Goal: Transaction & Acquisition: Register for event/course

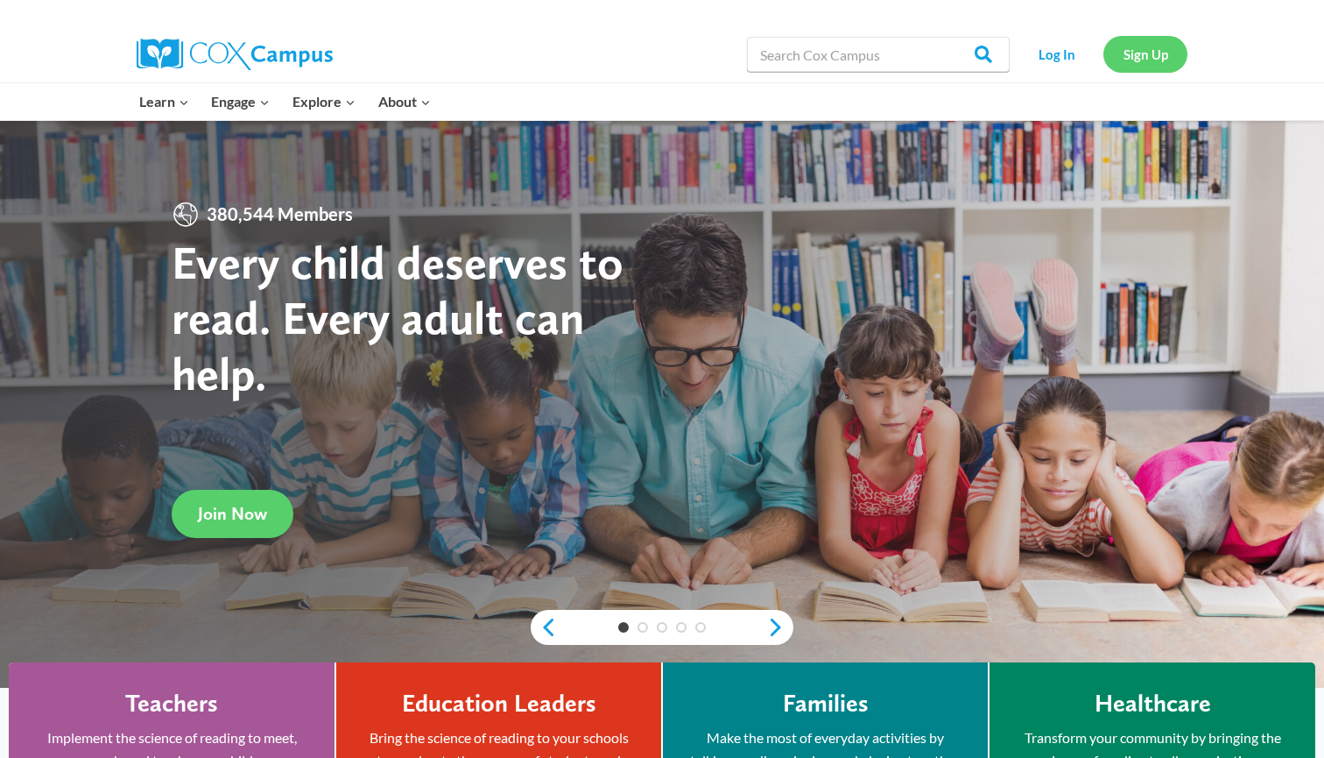
click at [1148, 52] on link "Sign Up" at bounding box center [1145, 54] width 84 height 36
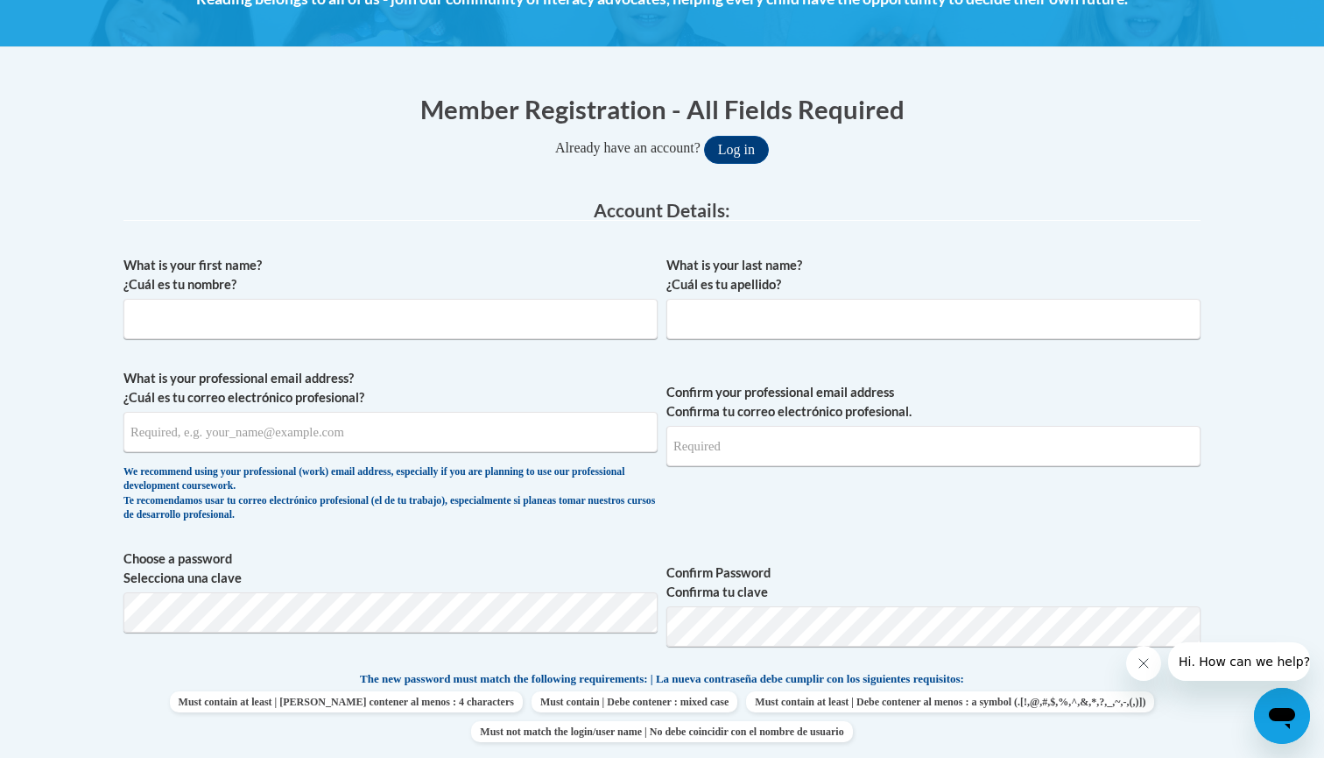
scroll to position [289, 0]
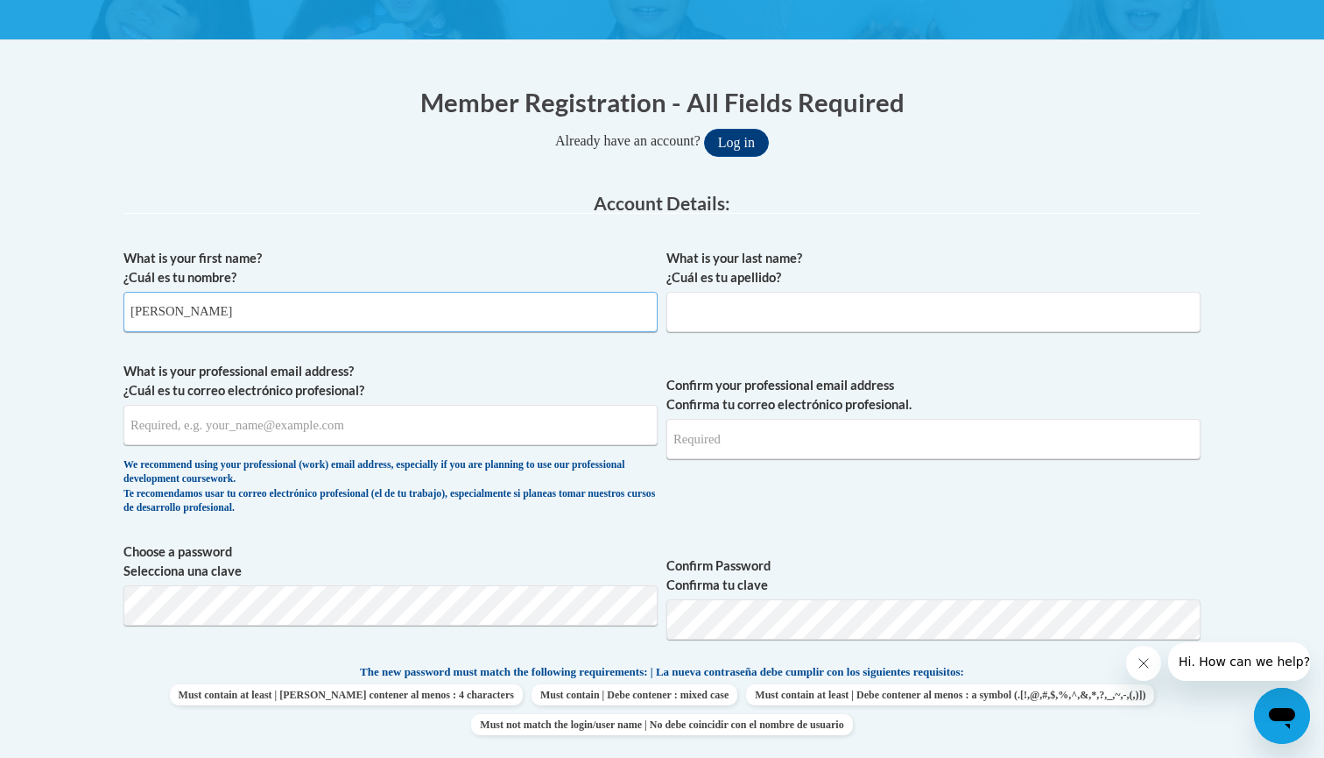
type input "Emma"
type input "Hess"
type input "emmahess04@gmail.com"
click at [927, 549] on span "Confirm Password Confirma tu clave" at bounding box center [933, 597] width 534 height 111
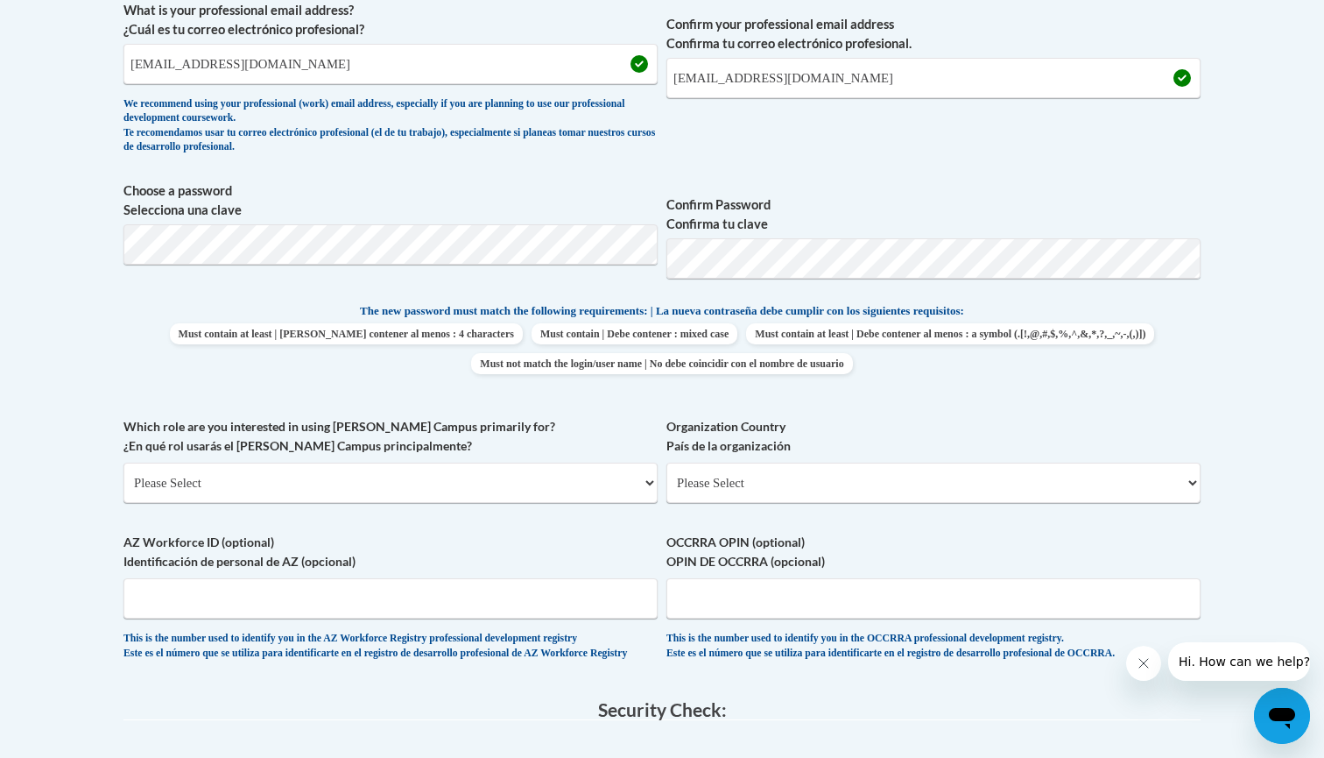
scroll to position [686, 0]
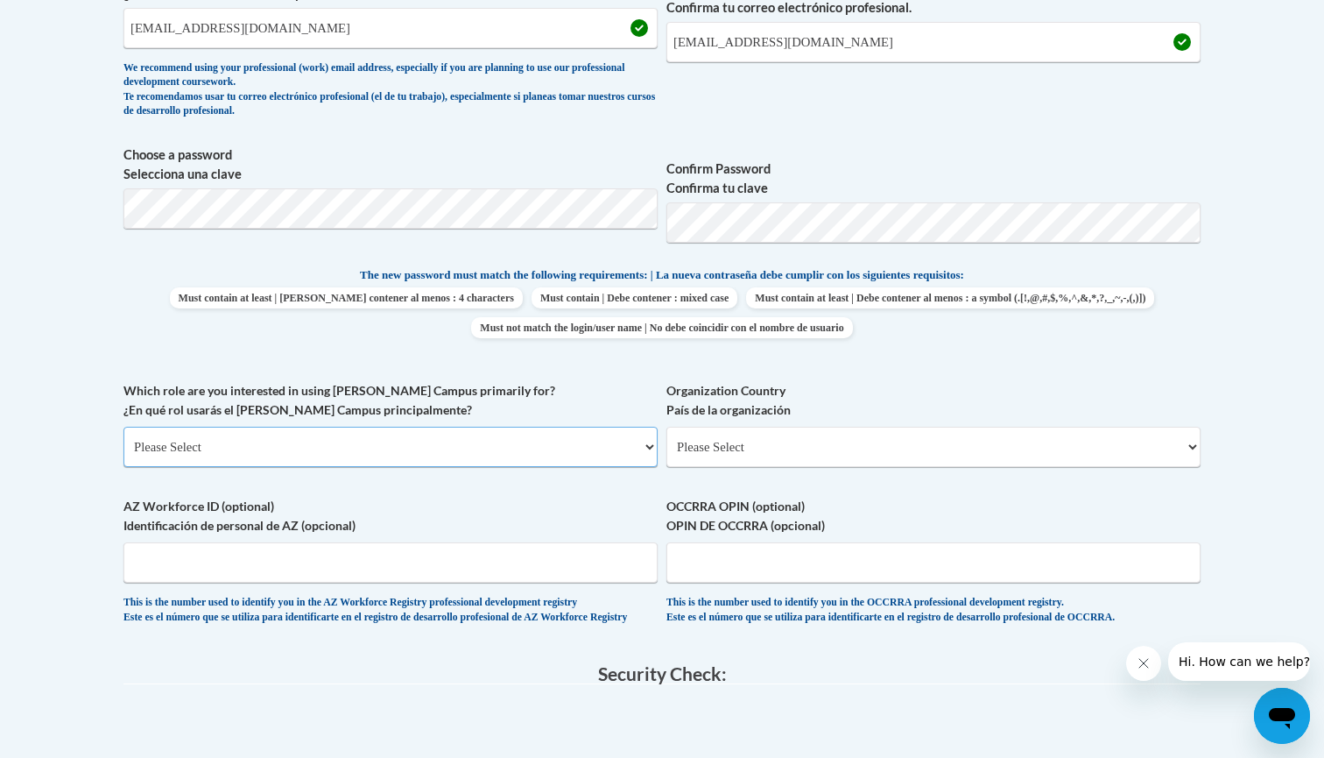
select select "5a18ea06-2b54-4451-96f2-d152daf9eac5"
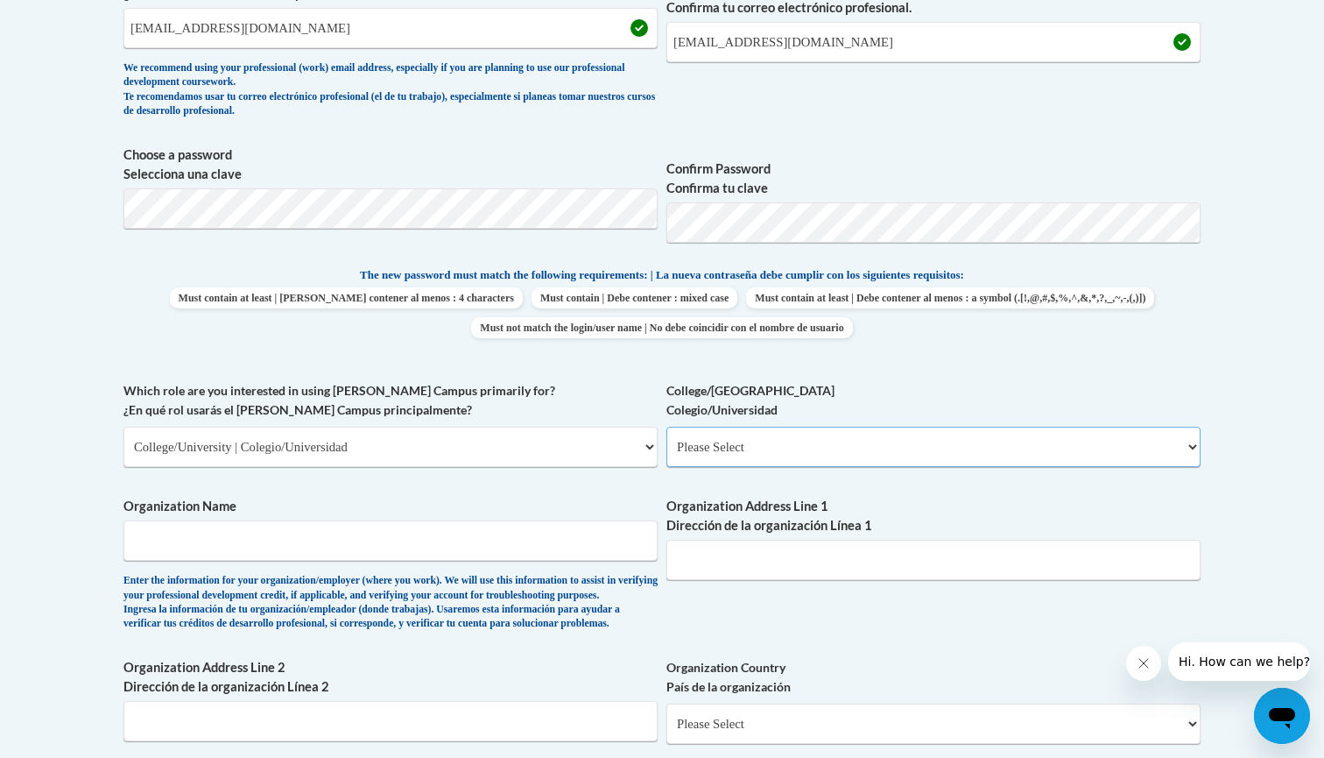
select select "99b32b07-cffc-426c-8bf6-0cd77760d84b"
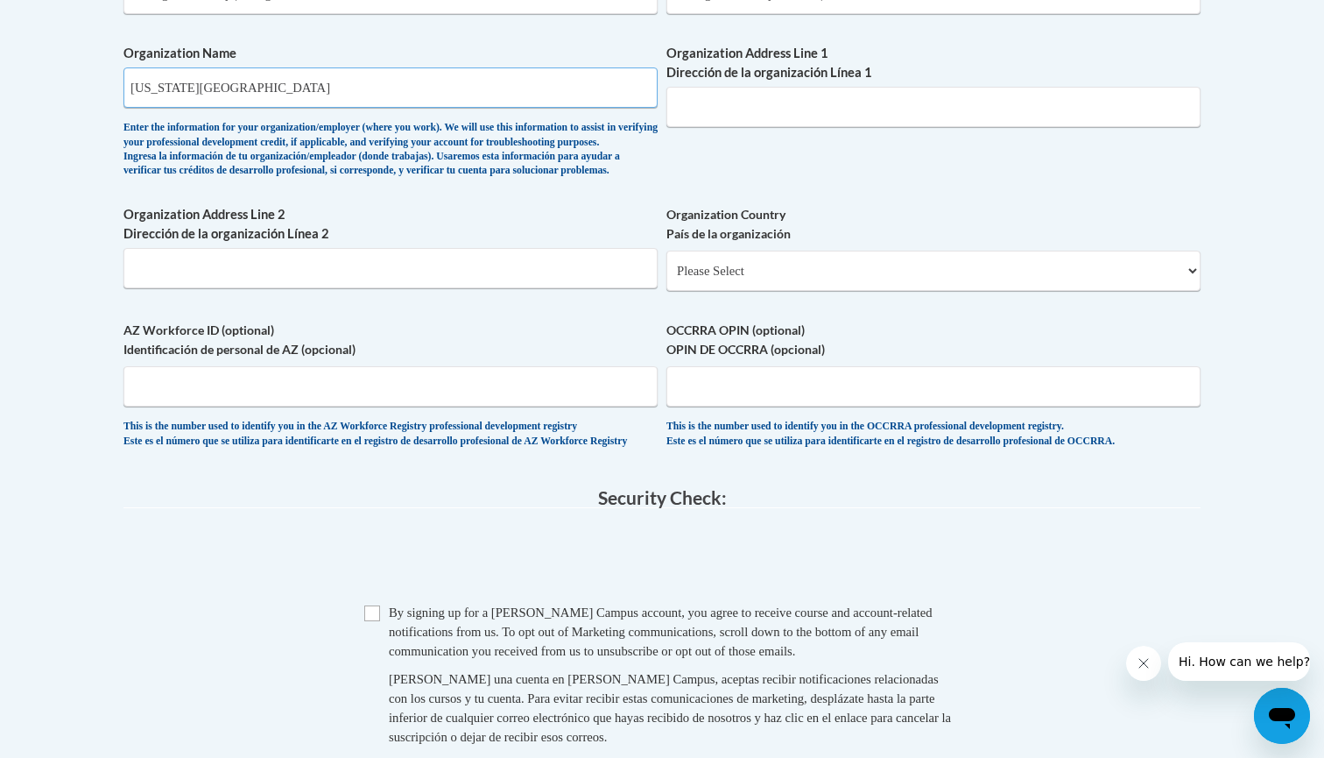
scroll to position [1139, 0]
type input "Virginia Commonwealth University"
click at [375, 621] on input "Checkbox" at bounding box center [372, 613] width 16 height 16
checkbox input "true"
select select "ad49bcad-a171-4b2e-b99c-48b446064914"
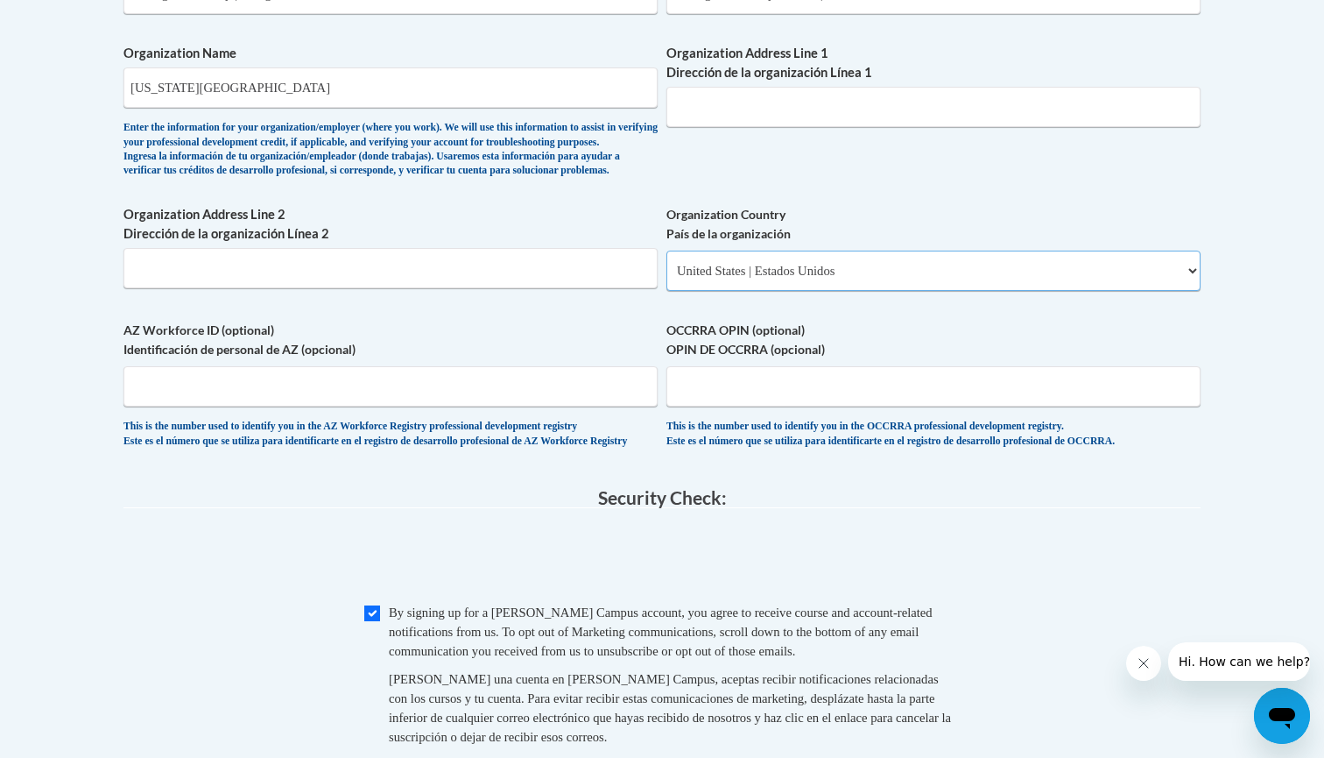
select select
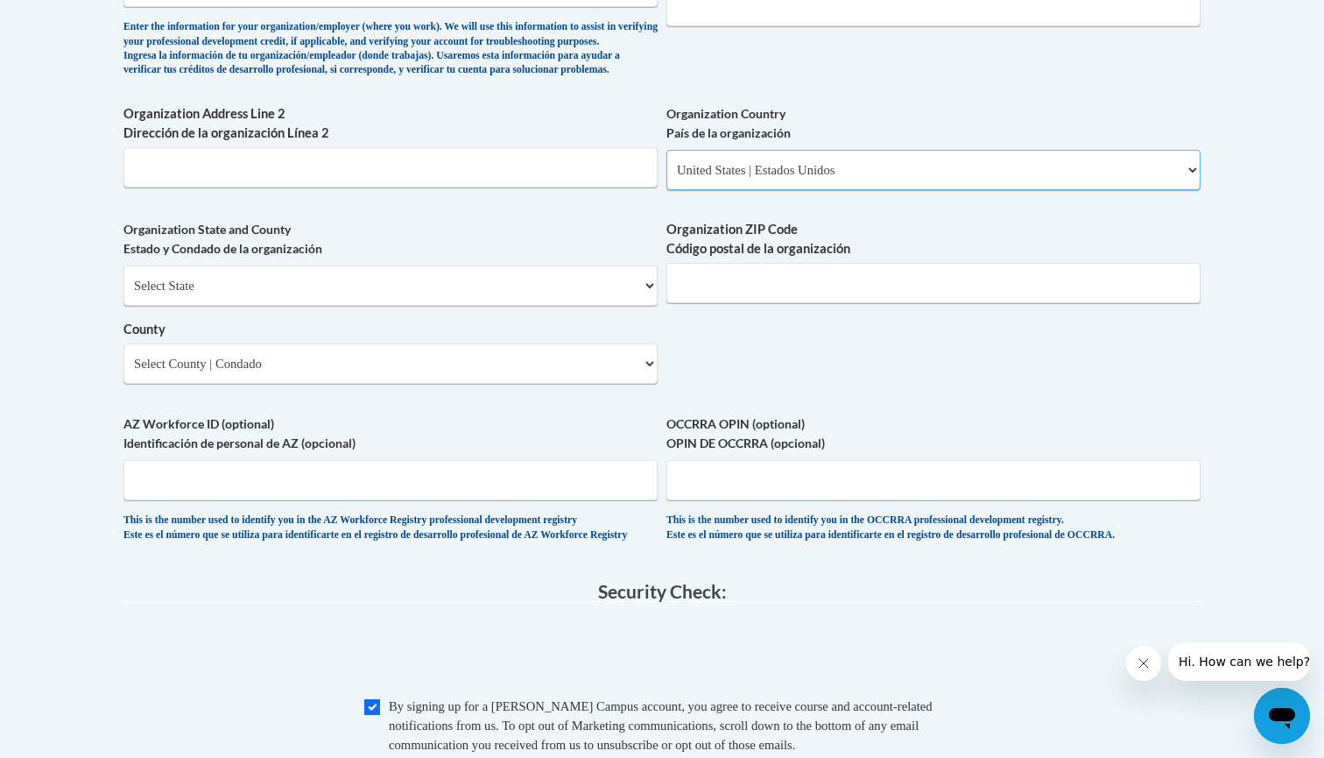
scroll to position [1239, 0]
click at [564, 274] on span "Organization State and County Estado y Condado de la organización Select State …" at bounding box center [390, 302] width 534 height 164
select select "Virginia"
click at [416, 352] on select "County" at bounding box center [390, 363] width 534 height 40
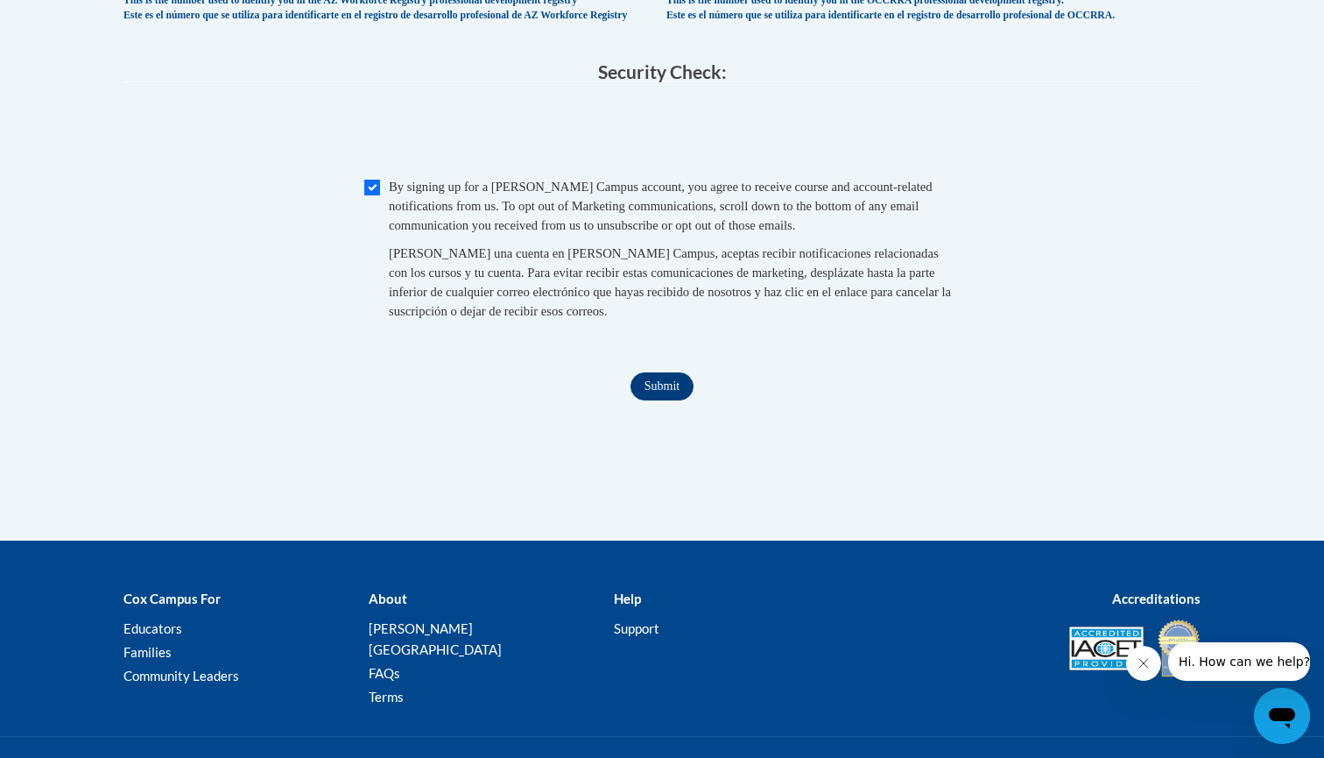
click at [673, 383] on input "Submit" at bounding box center [662, 386] width 63 height 28
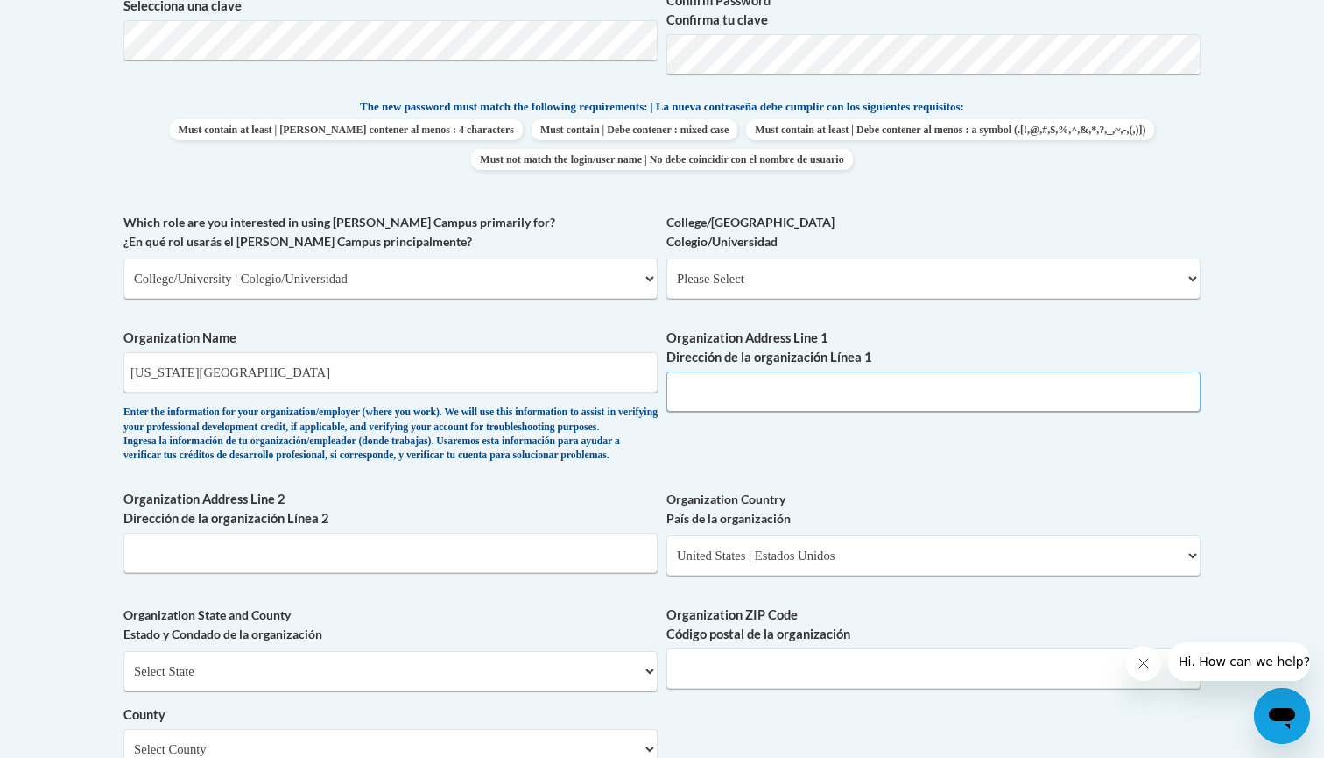
type input "R"
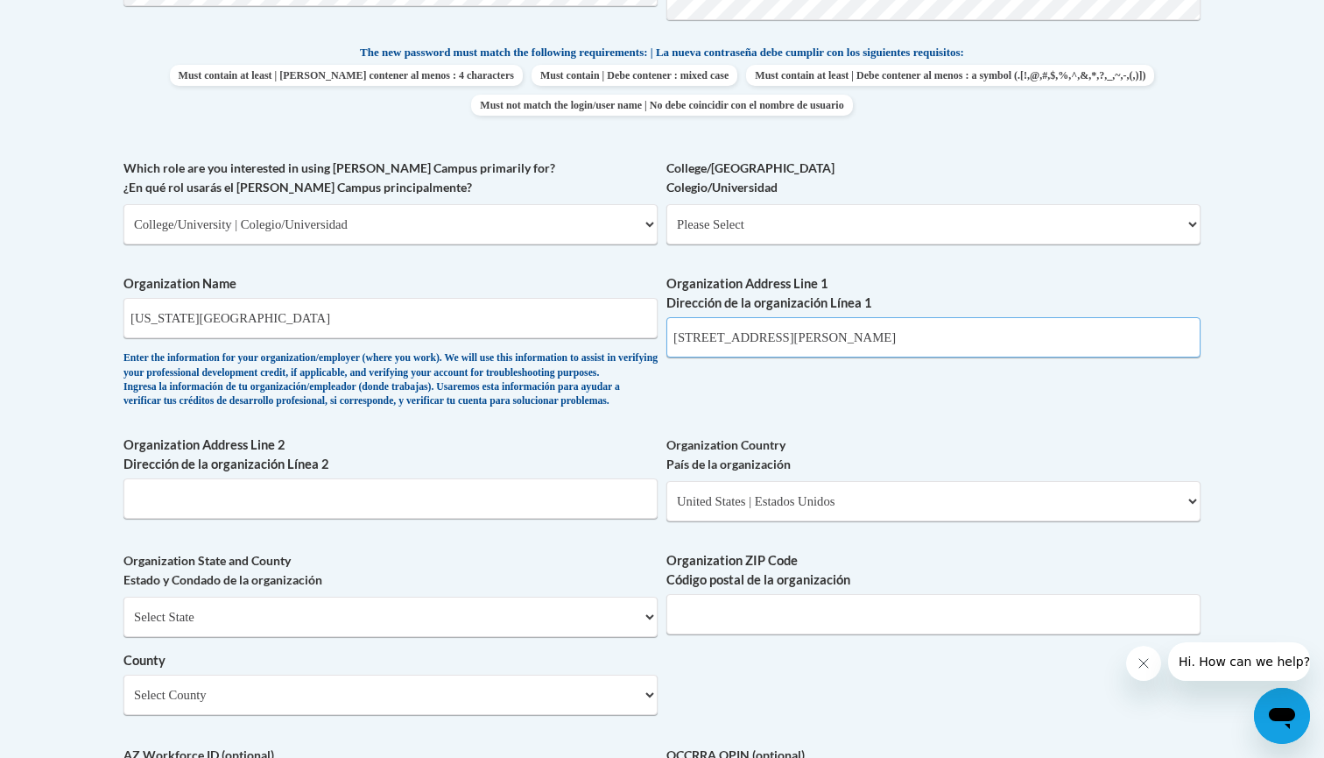
scroll to position [1136, 0]
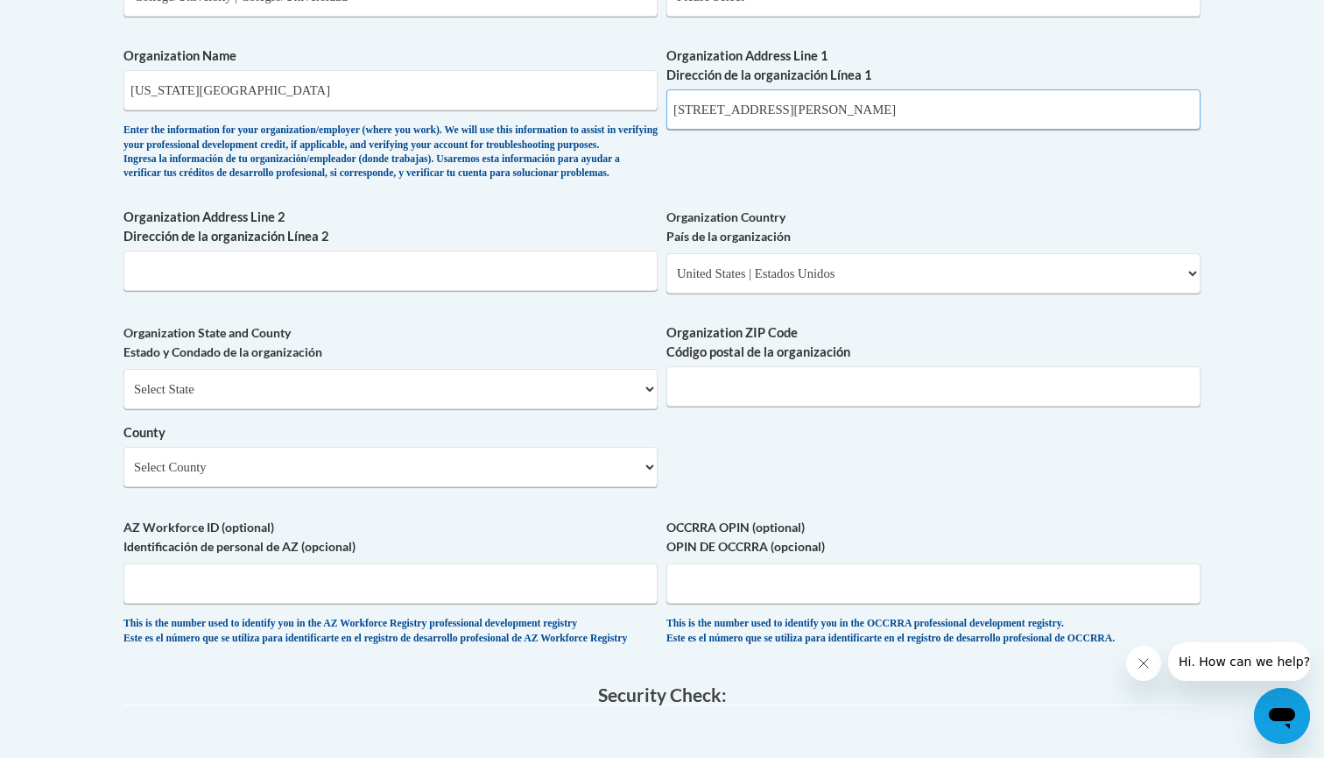
type input "1000 Floyd Ave Richmond VA 23284"
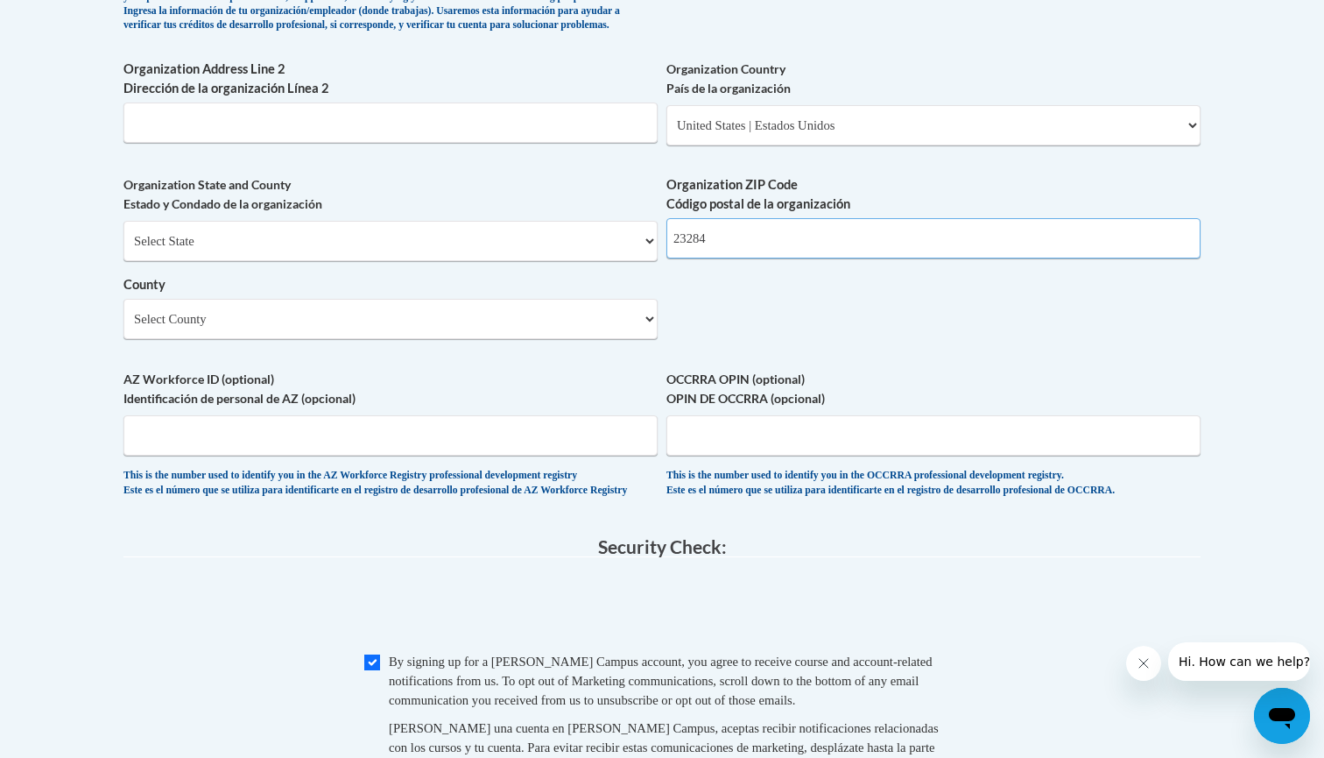
scroll to position [1346, 0]
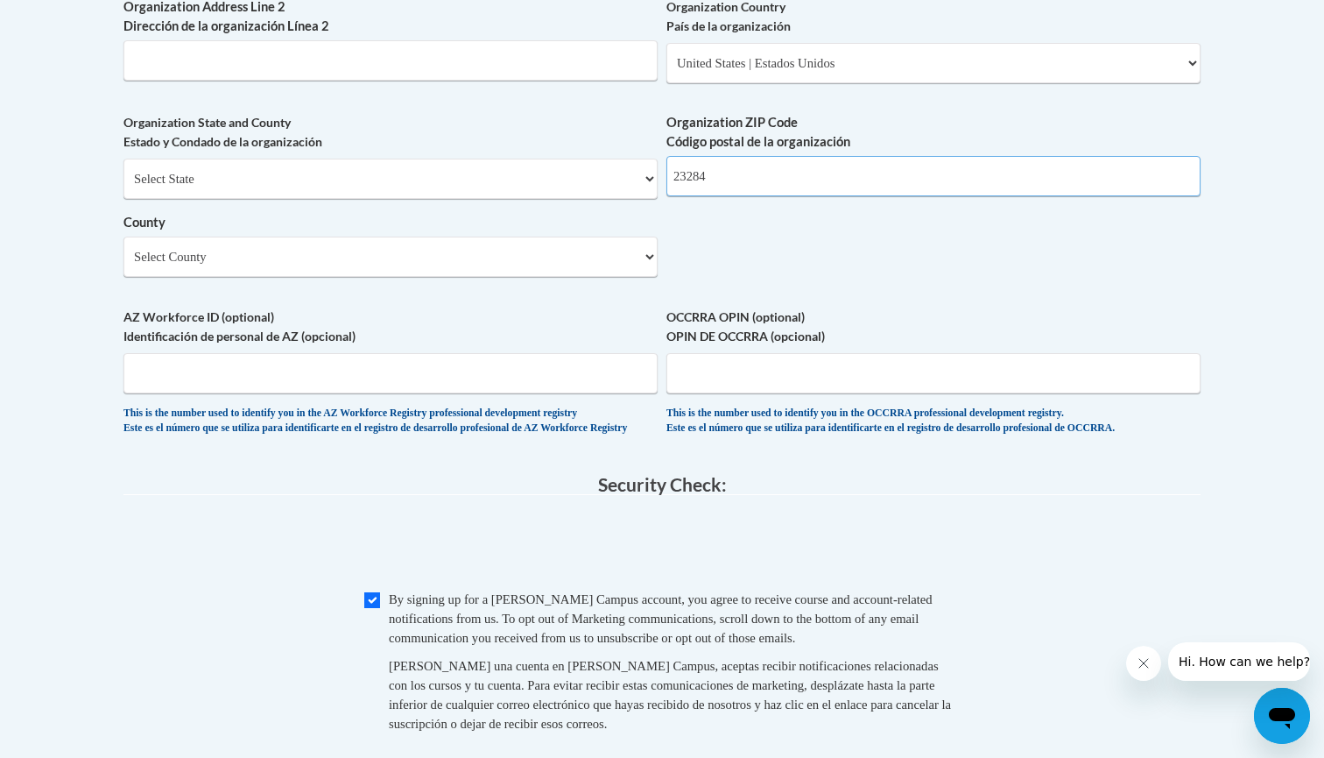
type input "23284"
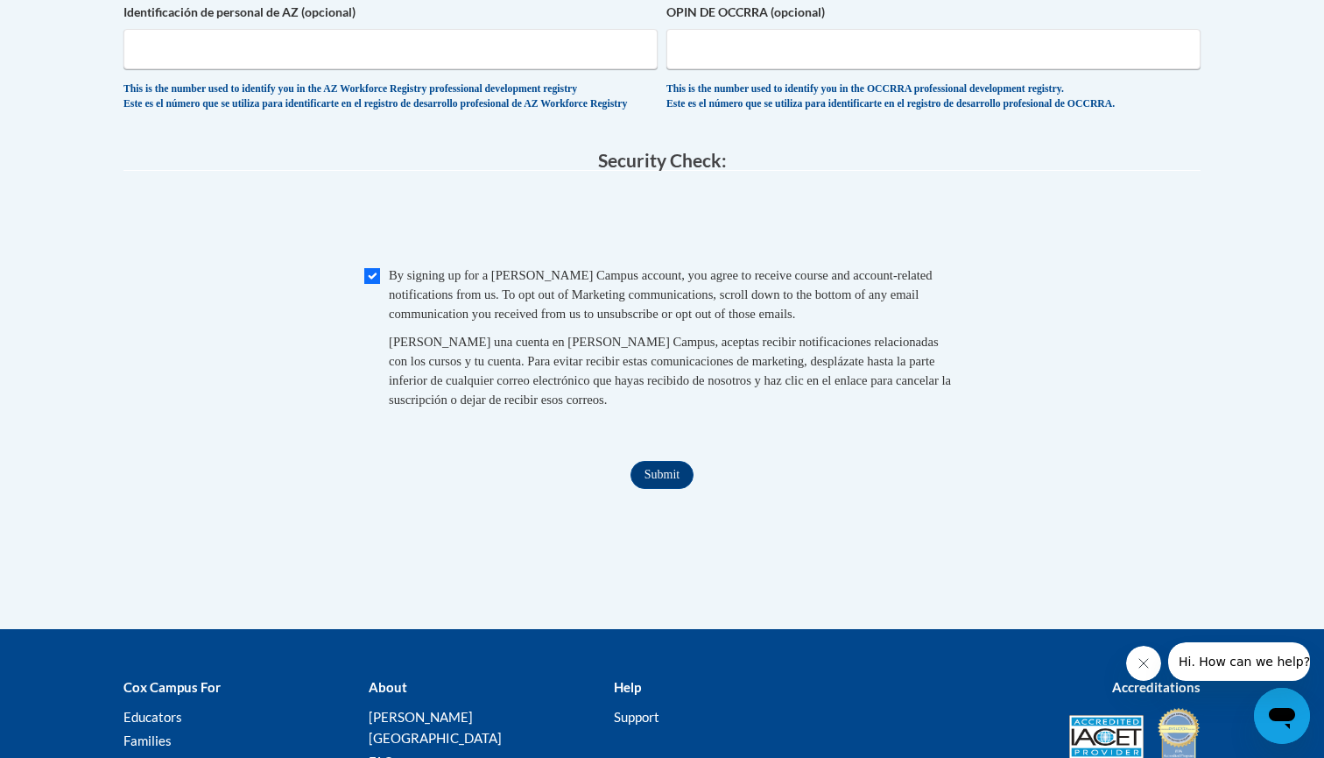
scroll to position [1670, 0]
click at [653, 480] on input "Submit" at bounding box center [662, 475] width 63 height 28
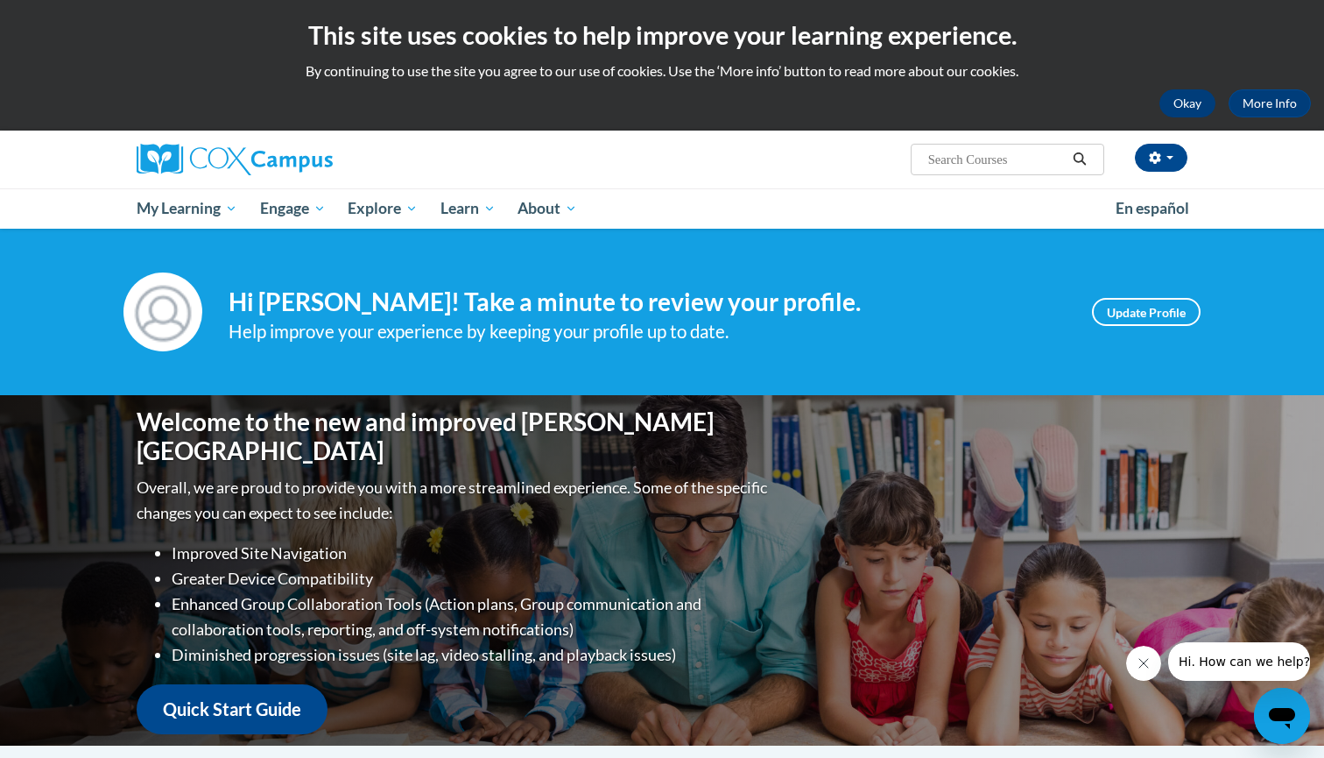
click at [1178, 107] on button "Okay" at bounding box center [1188, 103] width 56 height 28
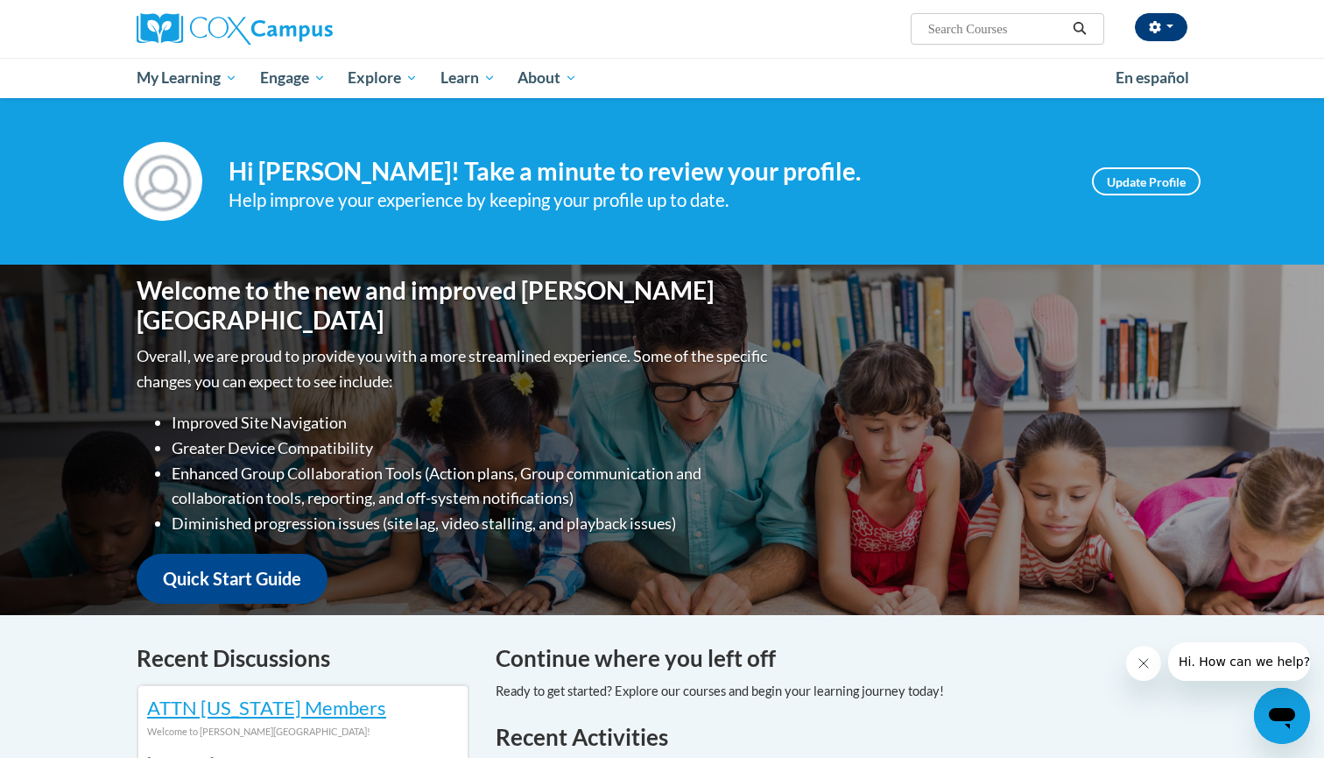
click at [1158, 19] on button "button" at bounding box center [1161, 27] width 53 height 28
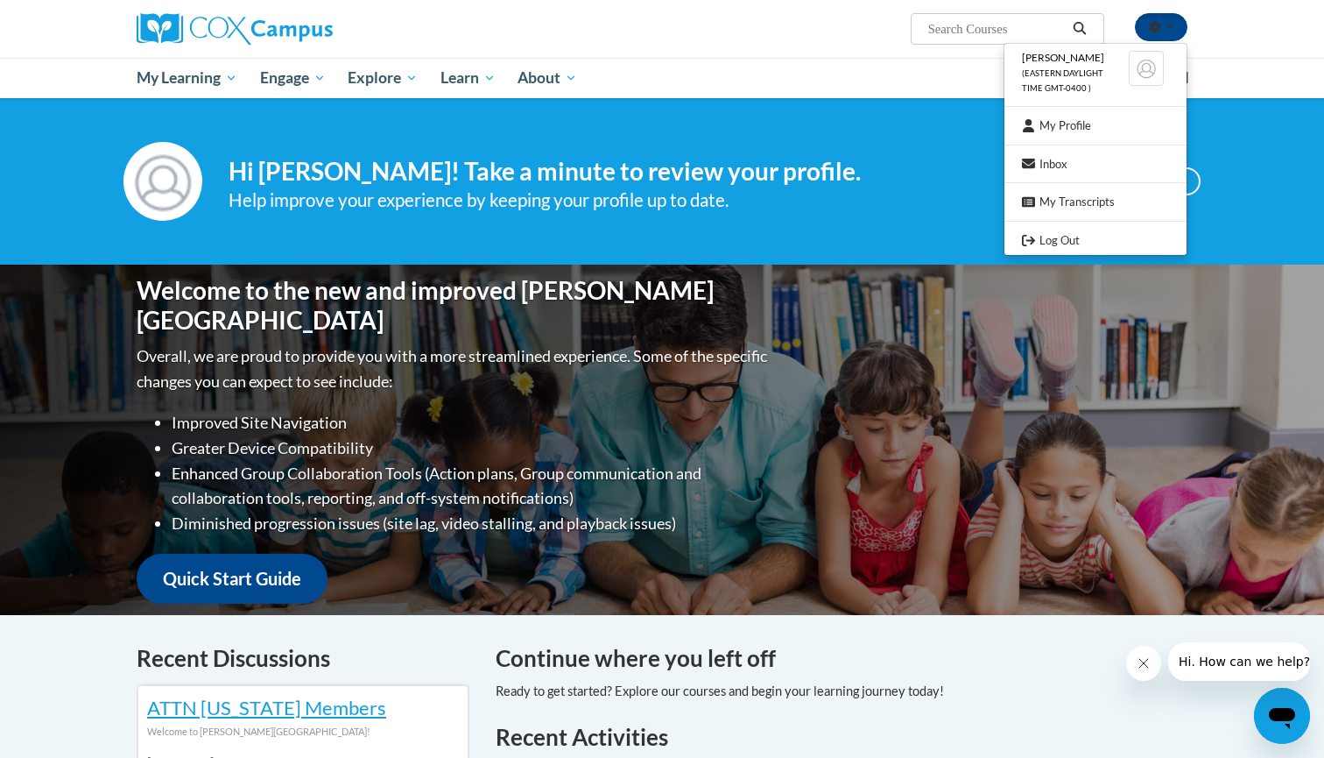
click at [892, 66] on ul "My Learning My Learning My Course Progress Certificates My Action Plans Group D…" at bounding box center [614, 78] width 979 height 40
